Goal: Transaction & Acquisition: Purchase product/service

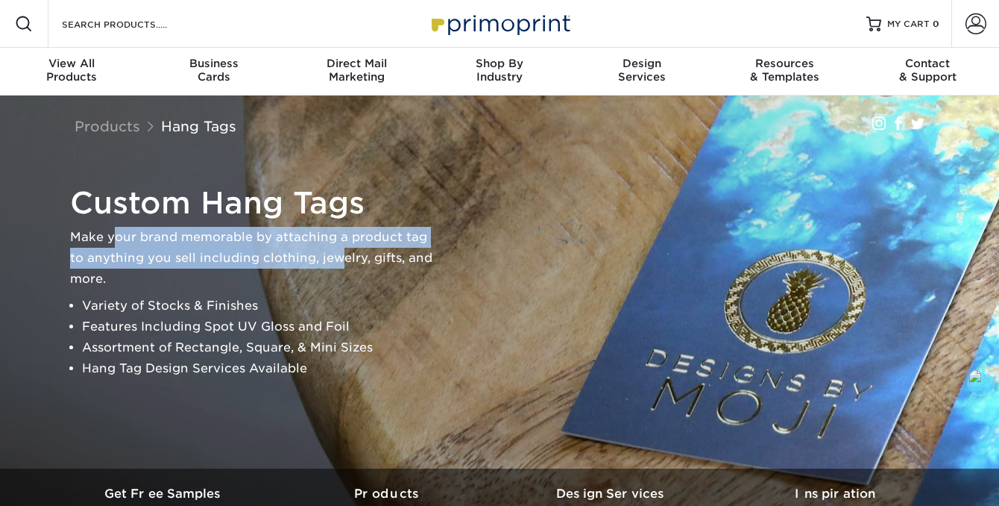
drag, startPoint x: 117, startPoint y: 239, endPoint x: 317, endPoint y: 251, distance: 200.3
click at [317, 251] on p "Make your brand memorable by attaching a product tag to anything you sell inclu…" at bounding box center [256, 258] width 373 height 63
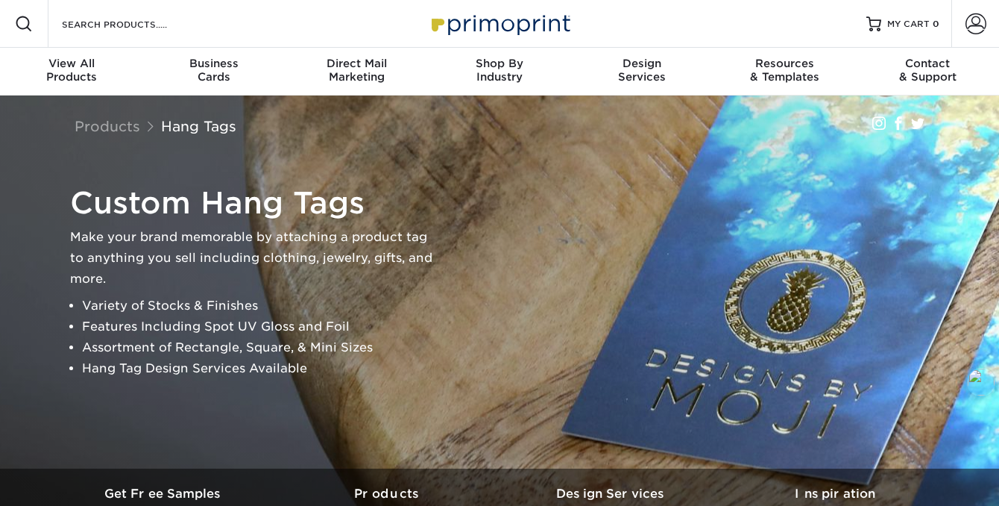
click at [295, 277] on p "Make your brand memorable by attaching a product tag to anything you sell inclu…" at bounding box center [256, 258] width 373 height 63
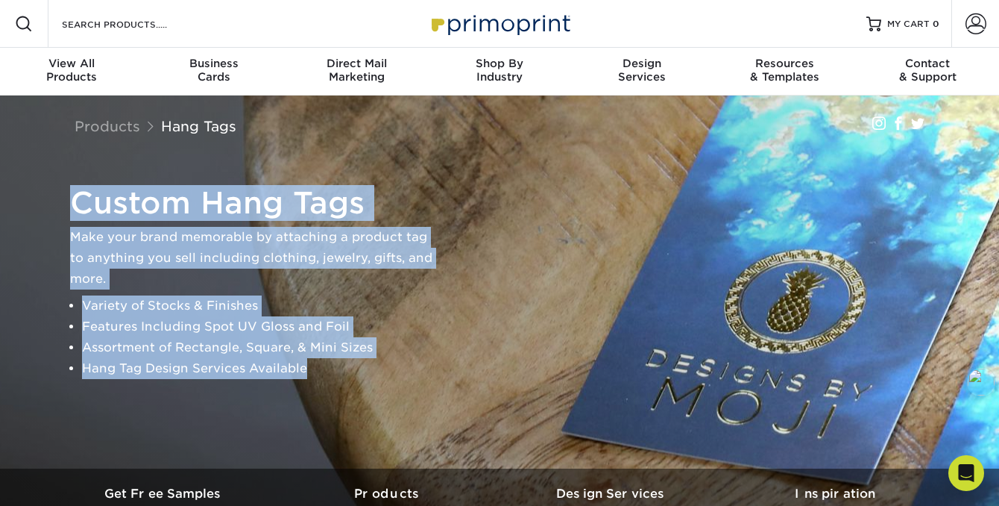
drag, startPoint x: 72, startPoint y: 207, endPoint x: 350, endPoint y: 368, distance: 321.0
click at [350, 368] on div "Custom Hang Tags Make your brand memorable by attaching a product tag to anythi…" at bounding box center [256, 282] width 373 height 194
copy div "Custom Hang Tags Make your brand memorable by attaching a product tag to anythi…"
click at [115, 125] on link "Products" at bounding box center [108, 126] width 66 height 16
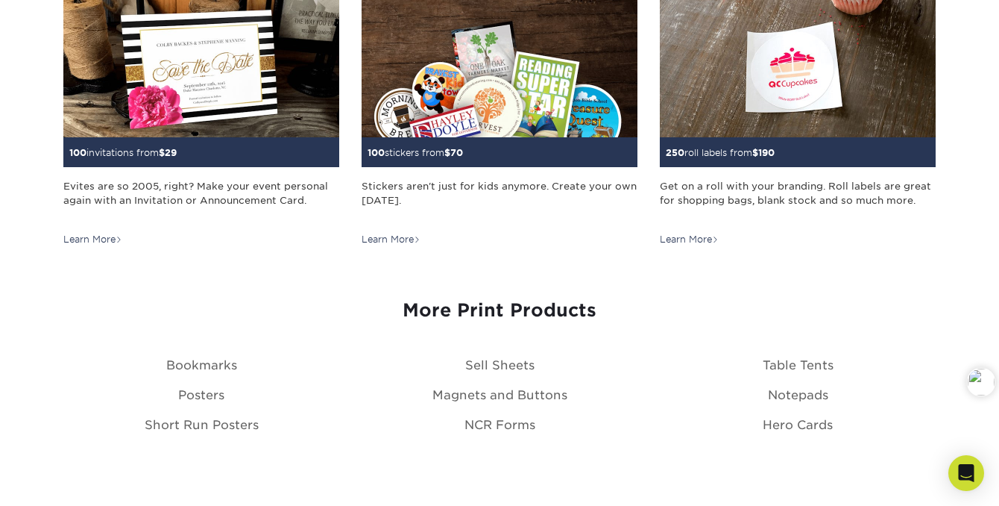
scroll to position [1570, 0]
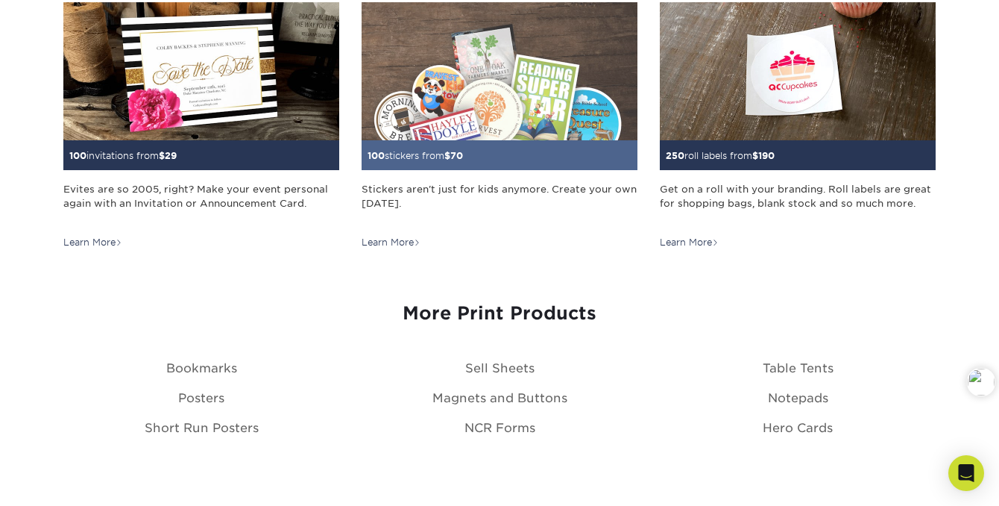
click at [381, 242] on div "Learn More" at bounding box center [391, 242] width 59 height 13
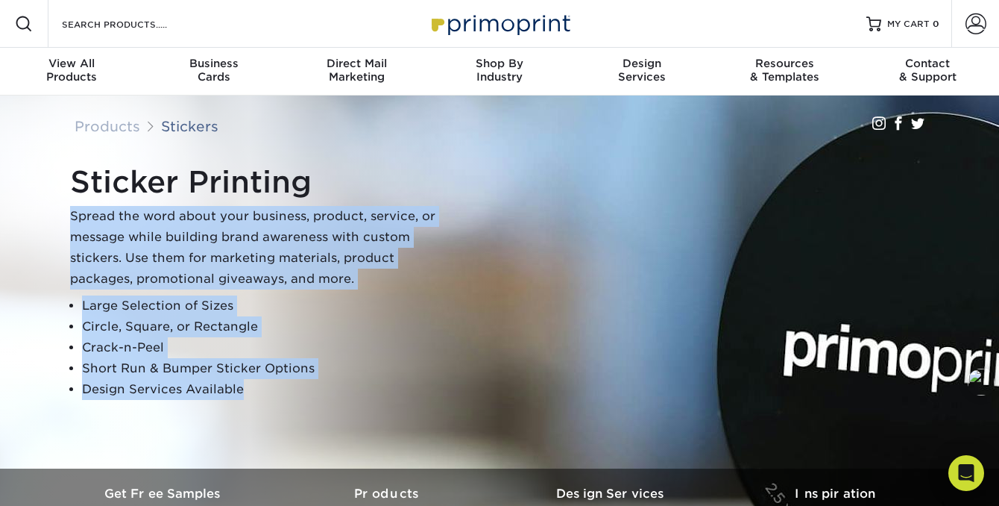
drag, startPoint x: 70, startPoint y: 215, endPoint x: 336, endPoint y: 380, distance: 313.1
click at [336, 380] on div "Sticker Printing Spread the word about your business, product, service, or mess…" at bounding box center [256, 282] width 373 height 236
copy div "Spread the word about your business, product, service, or message while buildin…"
